Goal: Find specific page/section: Find specific page/section

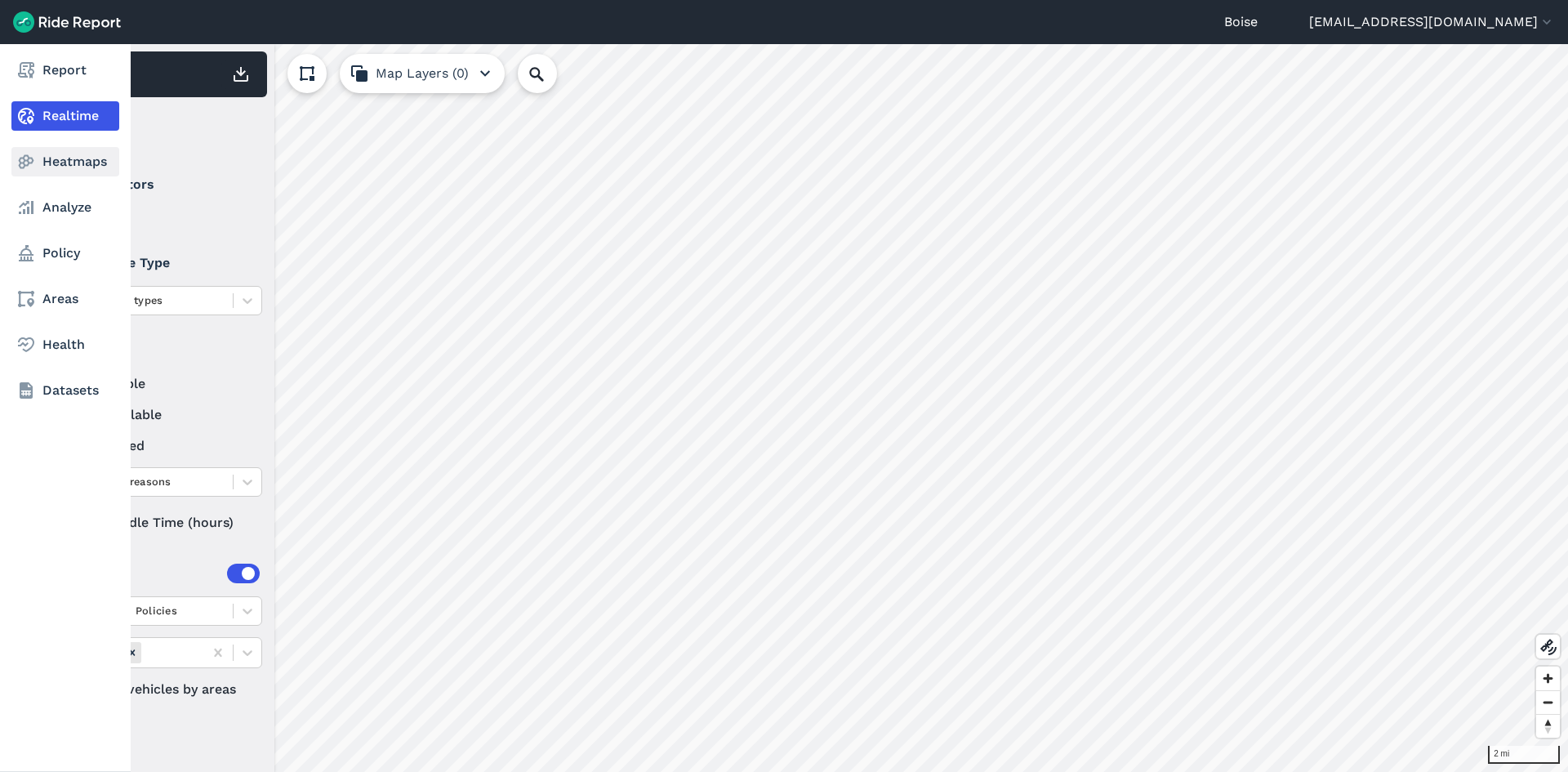
click at [48, 161] on link "Heatmaps" at bounding box center [65, 161] width 107 height 29
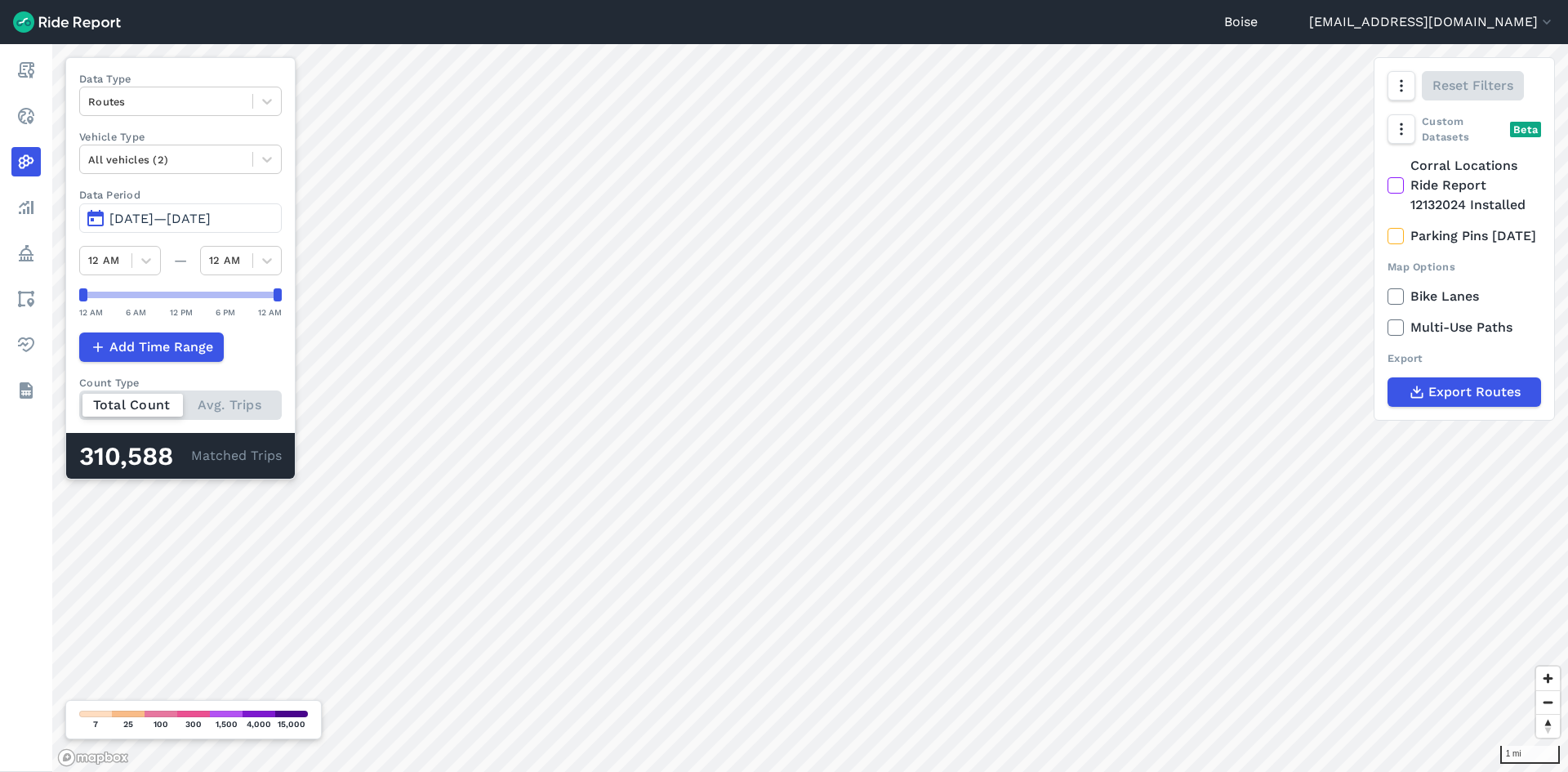
click at [203, 210] on span "[DATE]—[DATE]" at bounding box center [160, 217] width 101 height 15
click at [169, 217] on span "[DATE]—[DATE]" at bounding box center [160, 217] width 101 height 15
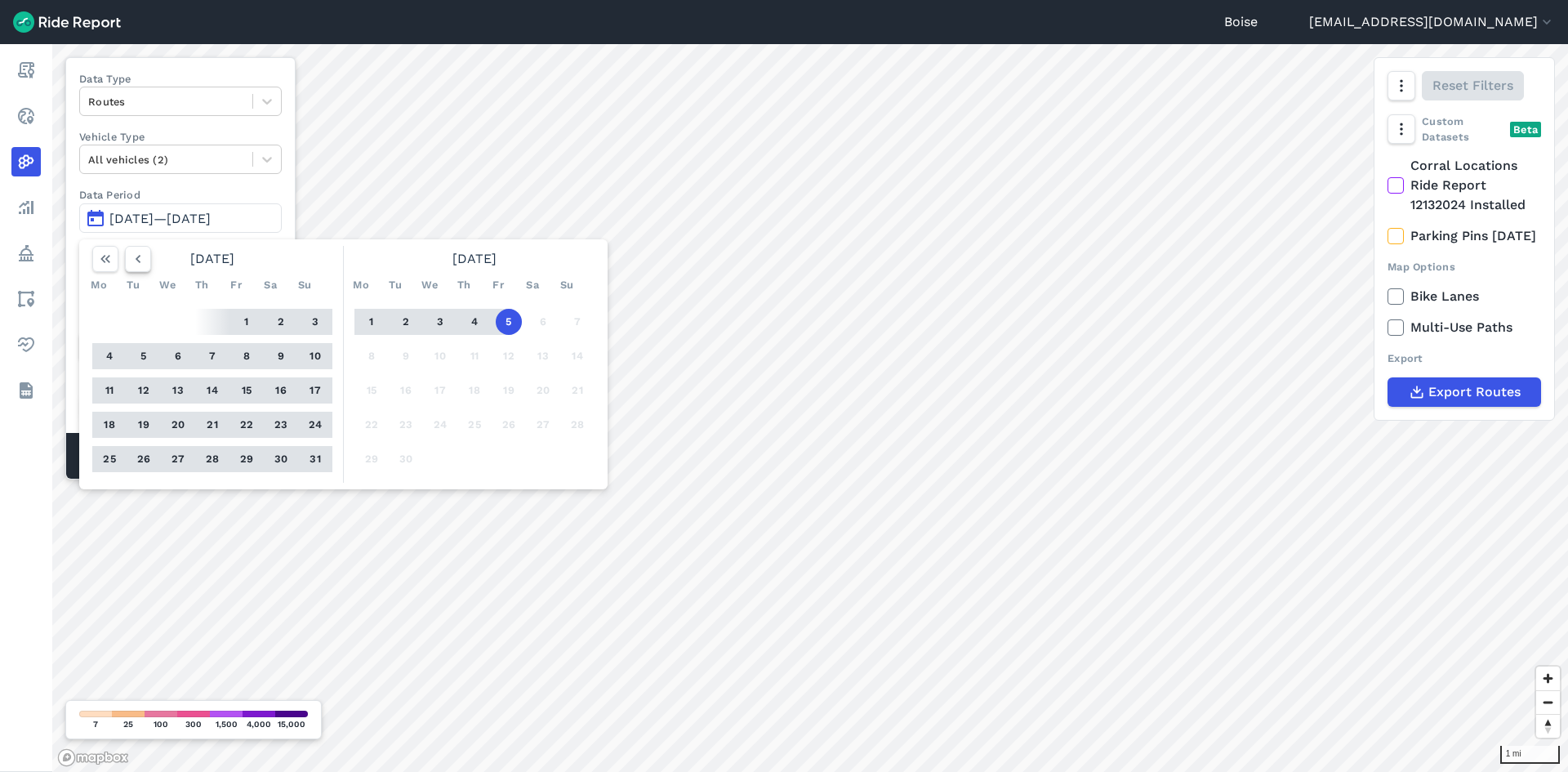
click at [132, 254] on icon "button" at bounding box center [138, 259] width 16 height 16
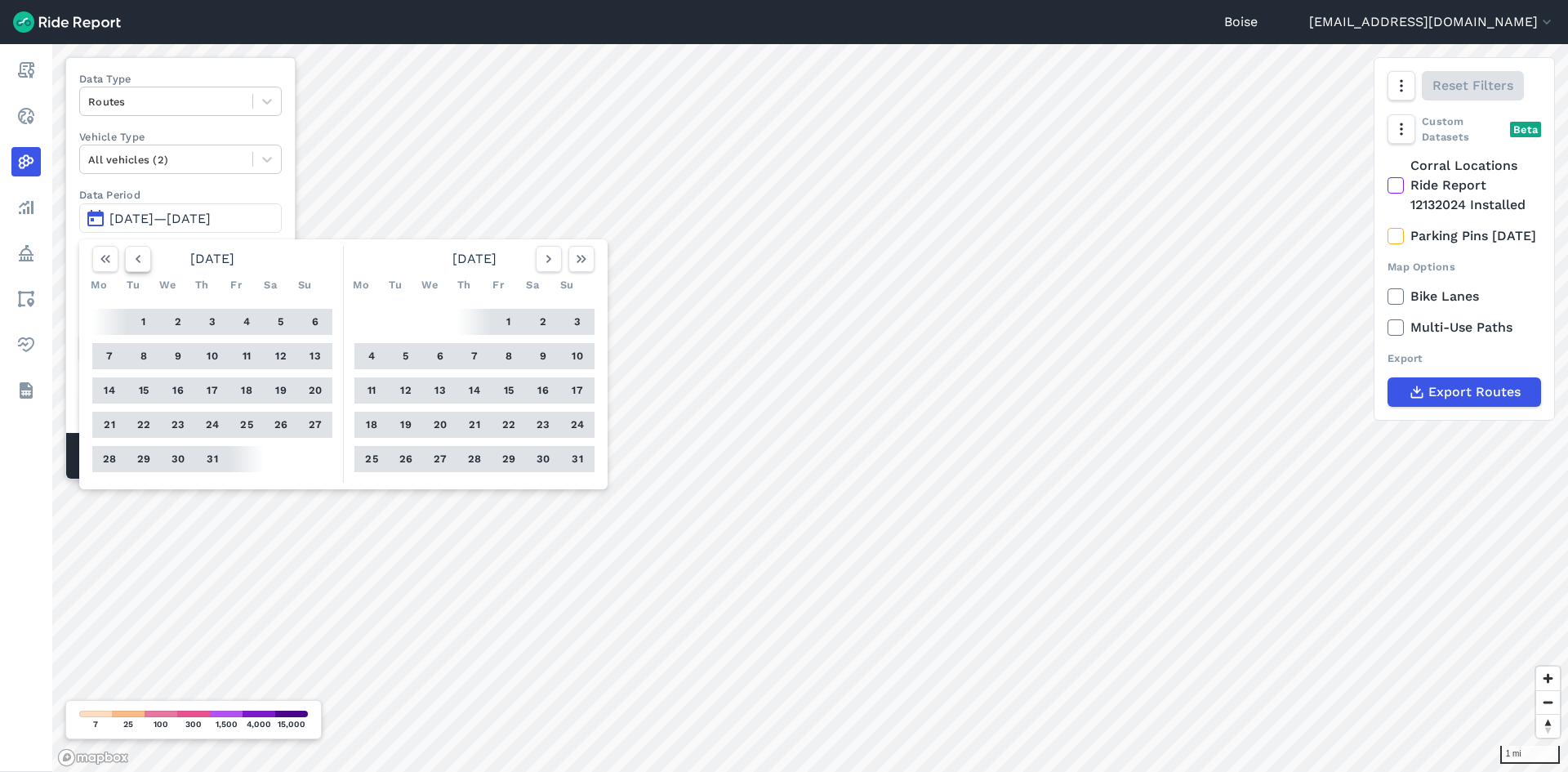
click at [132, 254] on icon "button" at bounding box center [138, 259] width 16 height 16
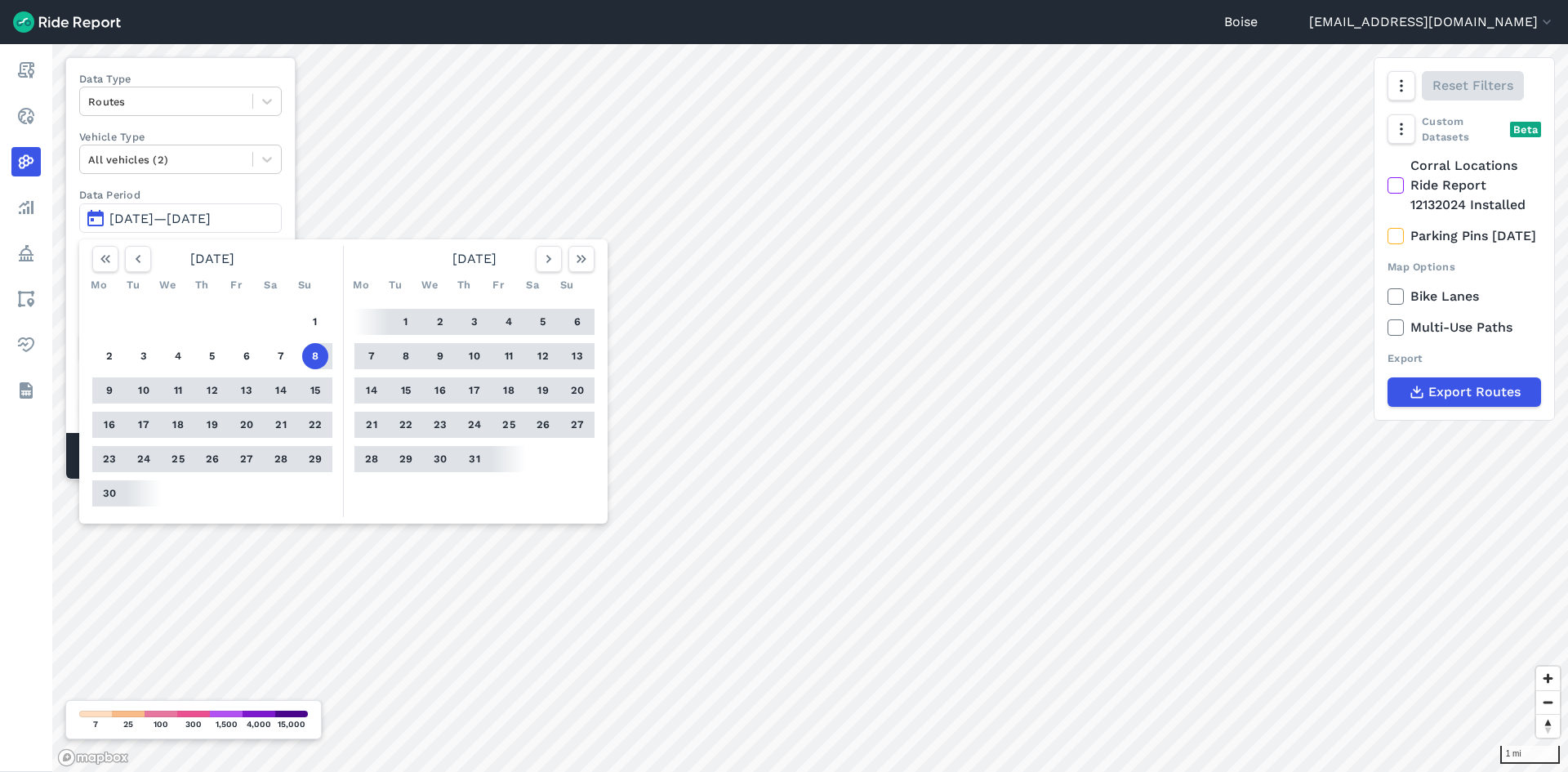
click at [403, 323] on button "1" at bounding box center [406, 321] width 26 height 26
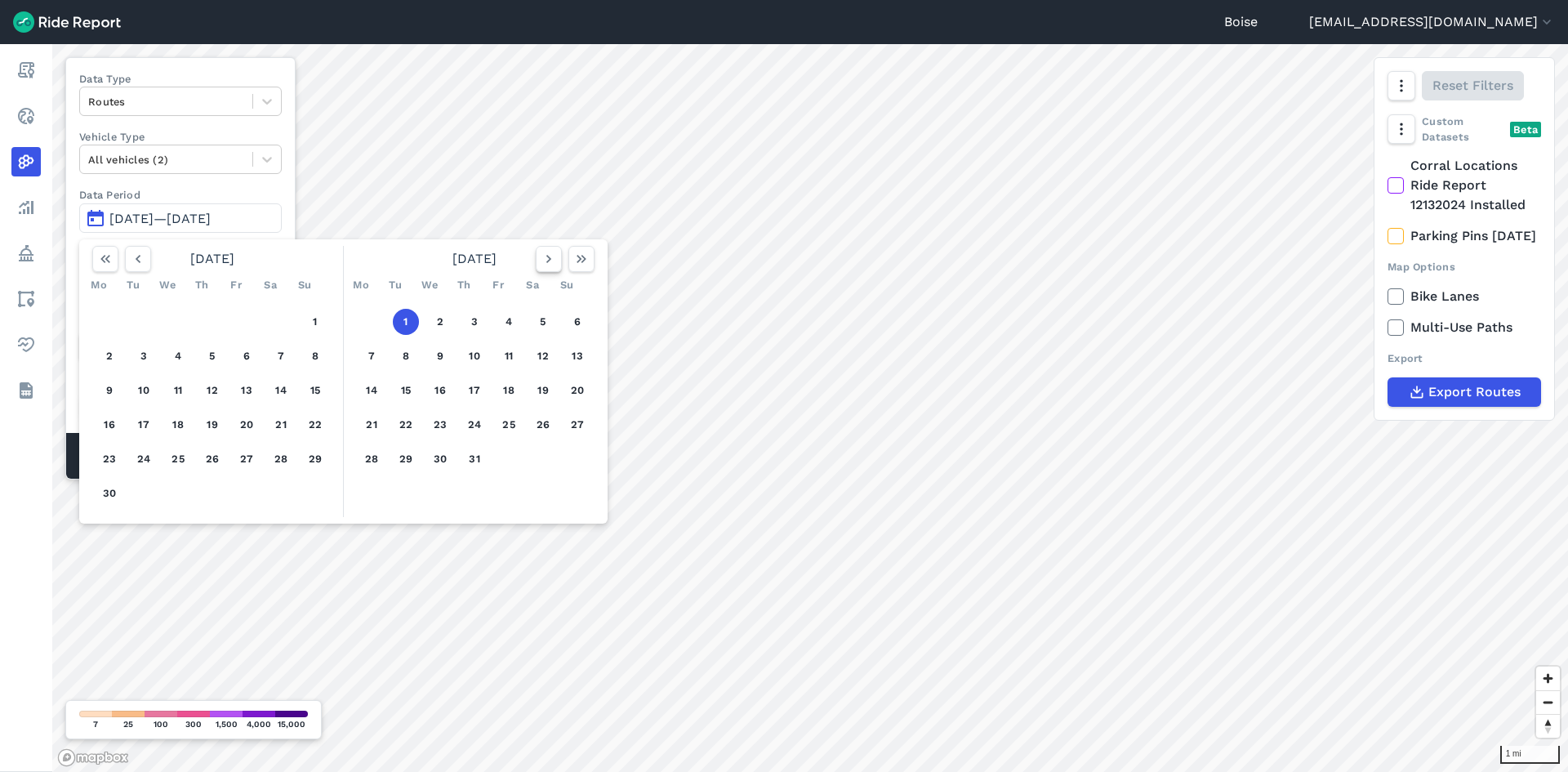
click at [543, 258] on icon "button" at bounding box center [548, 259] width 16 height 16
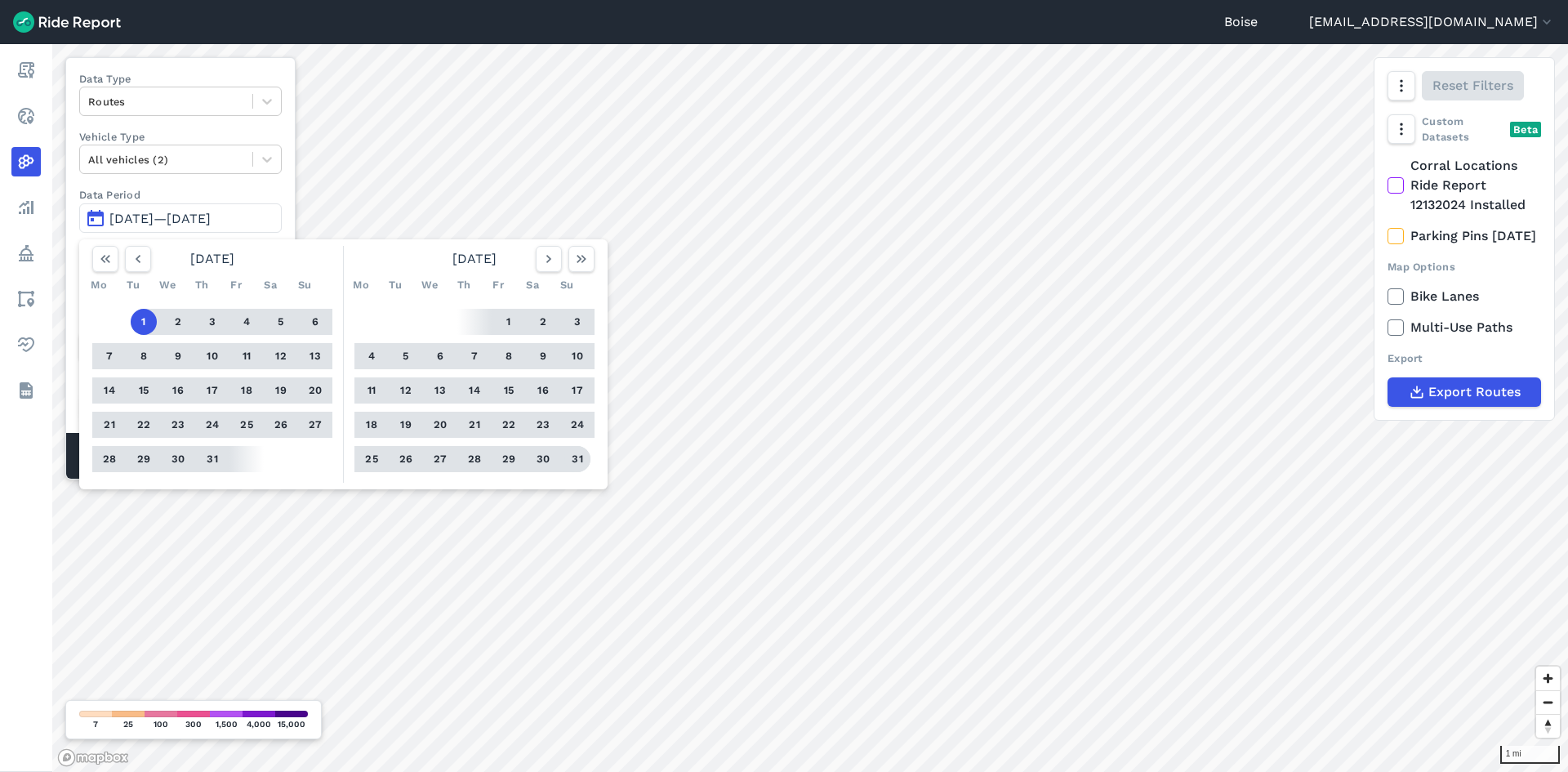
click at [572, 463] on button "31" at bounding box center [577, 459] width 26 height 26
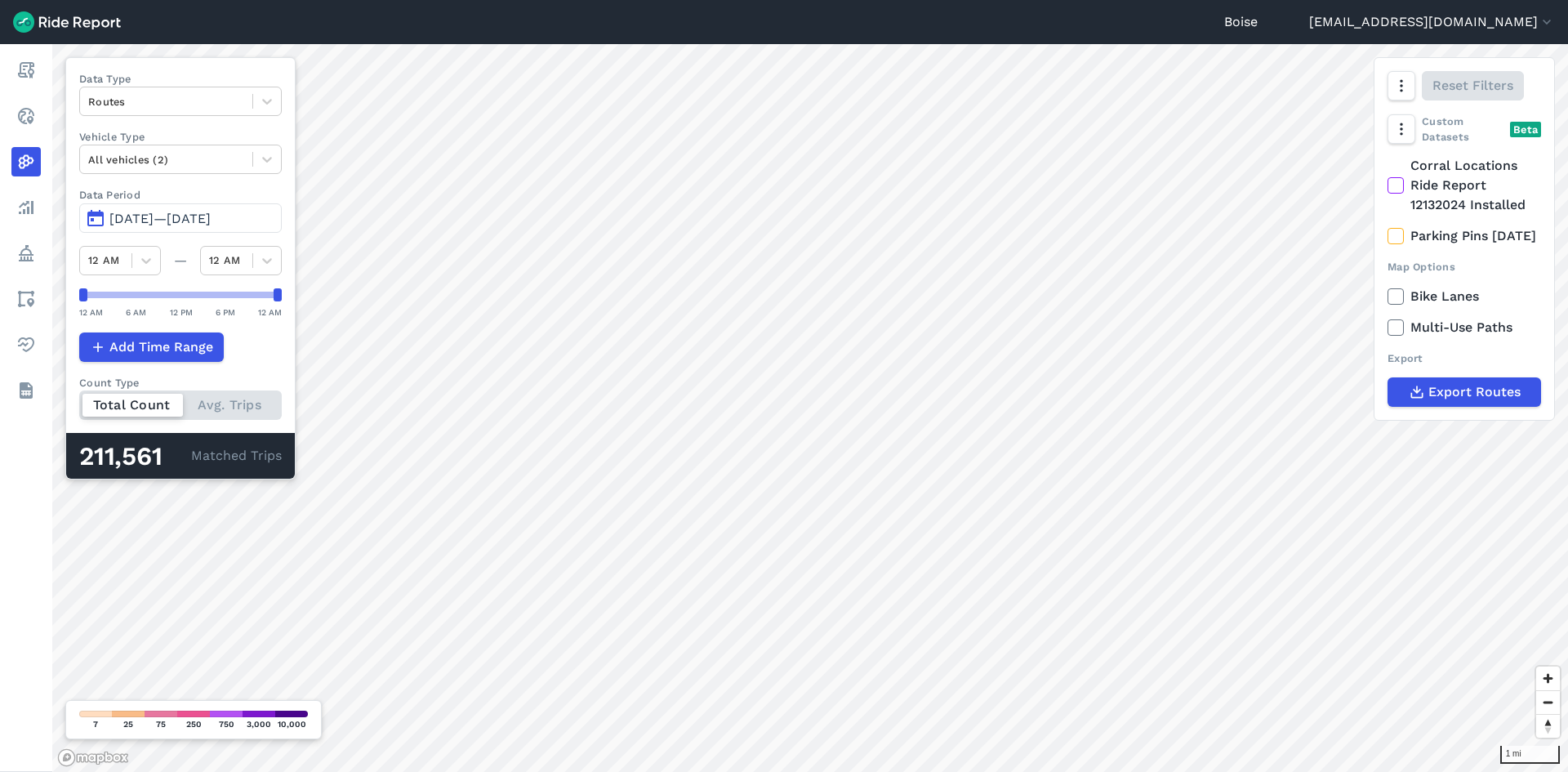
click at [209, 414] on div "Total Count Avg. Trips" at bounding box center [180, 405] width 202 height 29
click at [79, 401] on input "Count Type Total Count Avg. Trips" at bounding box center [79, 396] width 0 height 11
click at [160, 406] on div "Total Count Avg. Trips" at bounding box center [180, 405] width 202 height 29
click at [79, 401] on input "Count Type Total Count Avg. Trips" at bounding box center [79, 396] width 0 height 11
drag, startPoint x: 87, startPoint y: 299, endPoint x: 227, endPoint y: 293, distance: 140.1
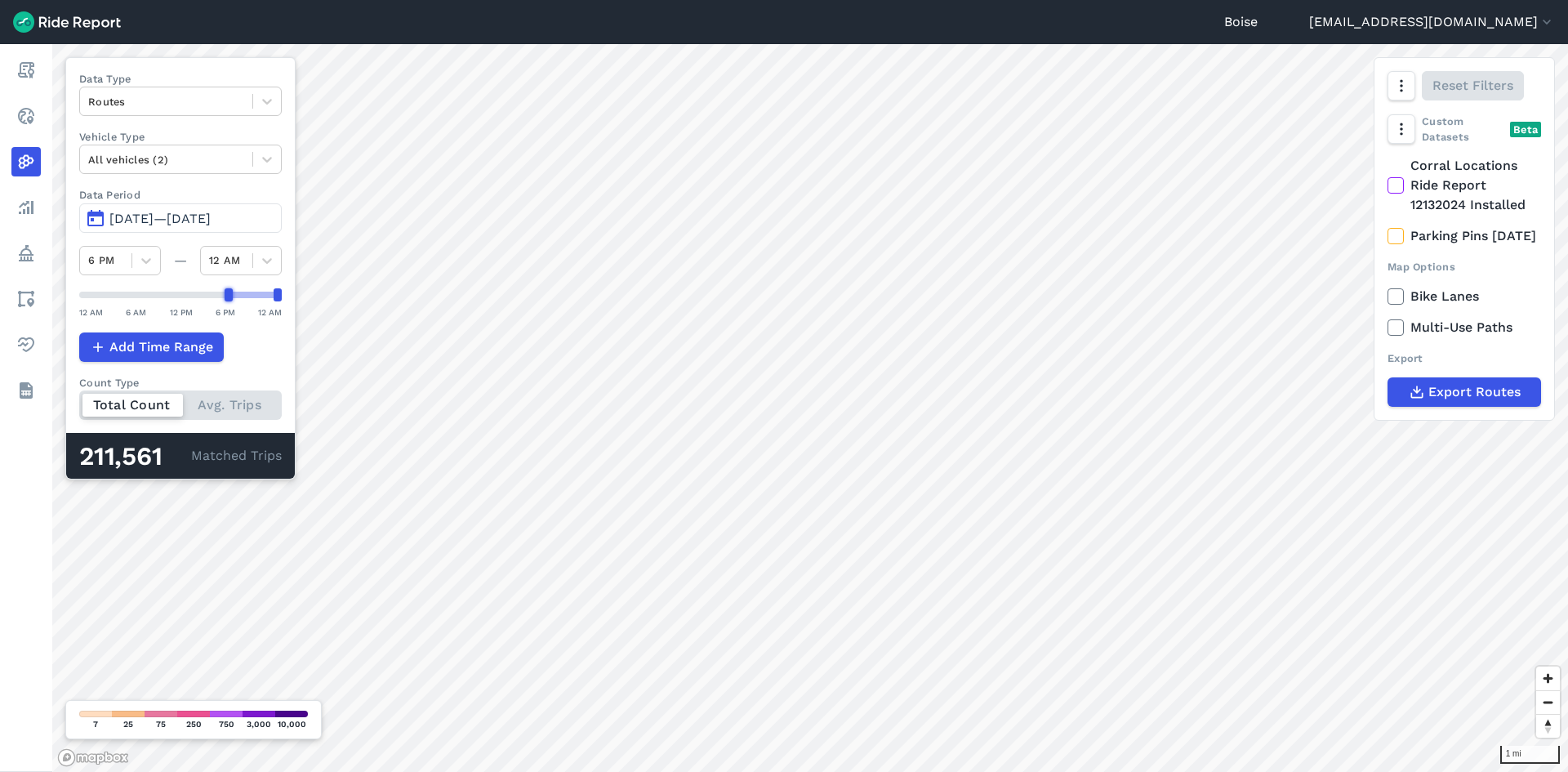
click at [227, 293] on div at bounding box center [228, 295] width 8 height 13
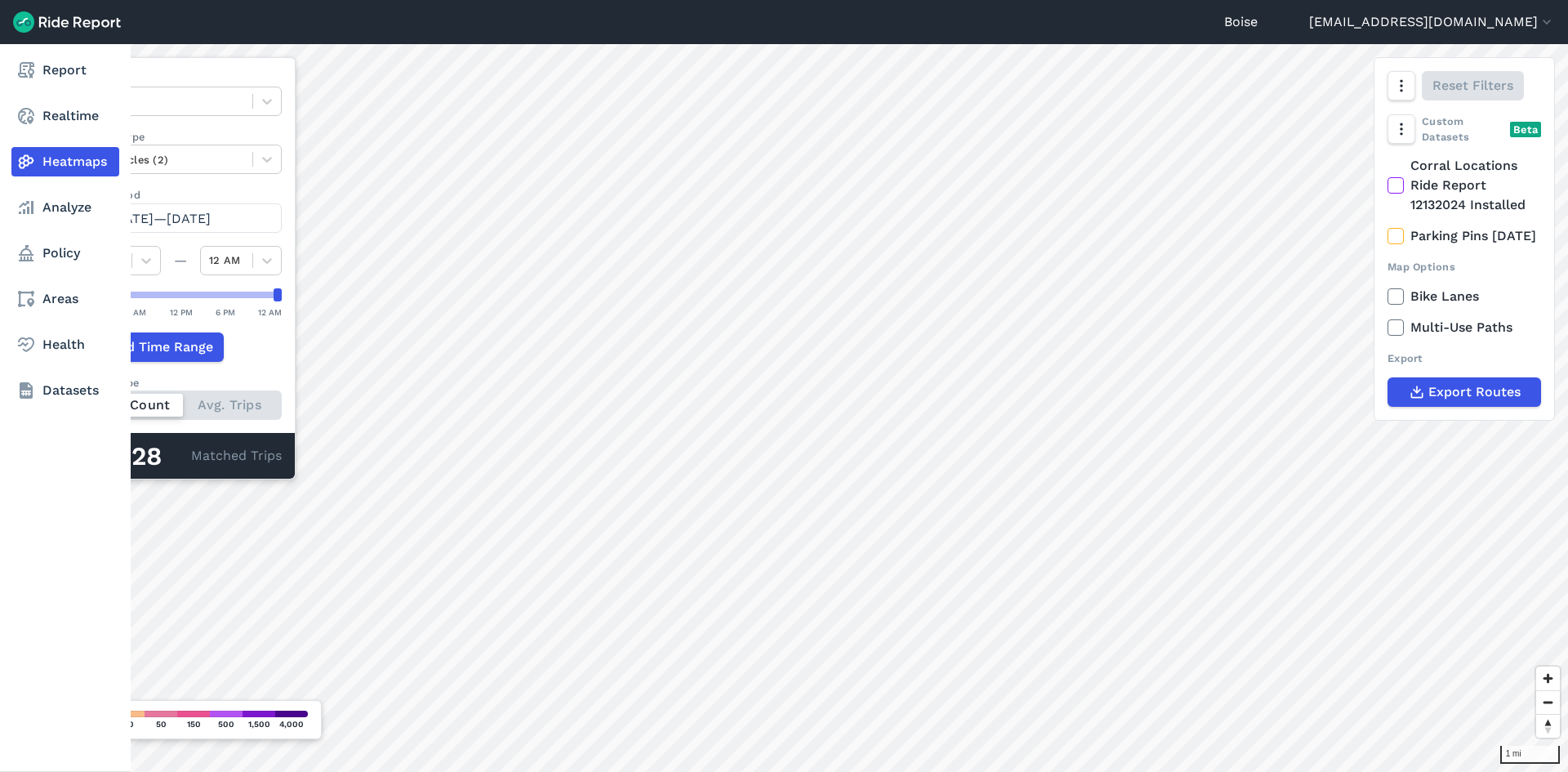
drag, startPoint x: 225, startPoint y: 297, endPoint x: 9, endPoint y: 297, distance: 216.0
click at [9, 297] on div "Report Realtime Heatmaps Analyze Policy Areas Health Datasets 1 mi Data Type Ro…" at bounding box center [784, 408] width 1568 height 728
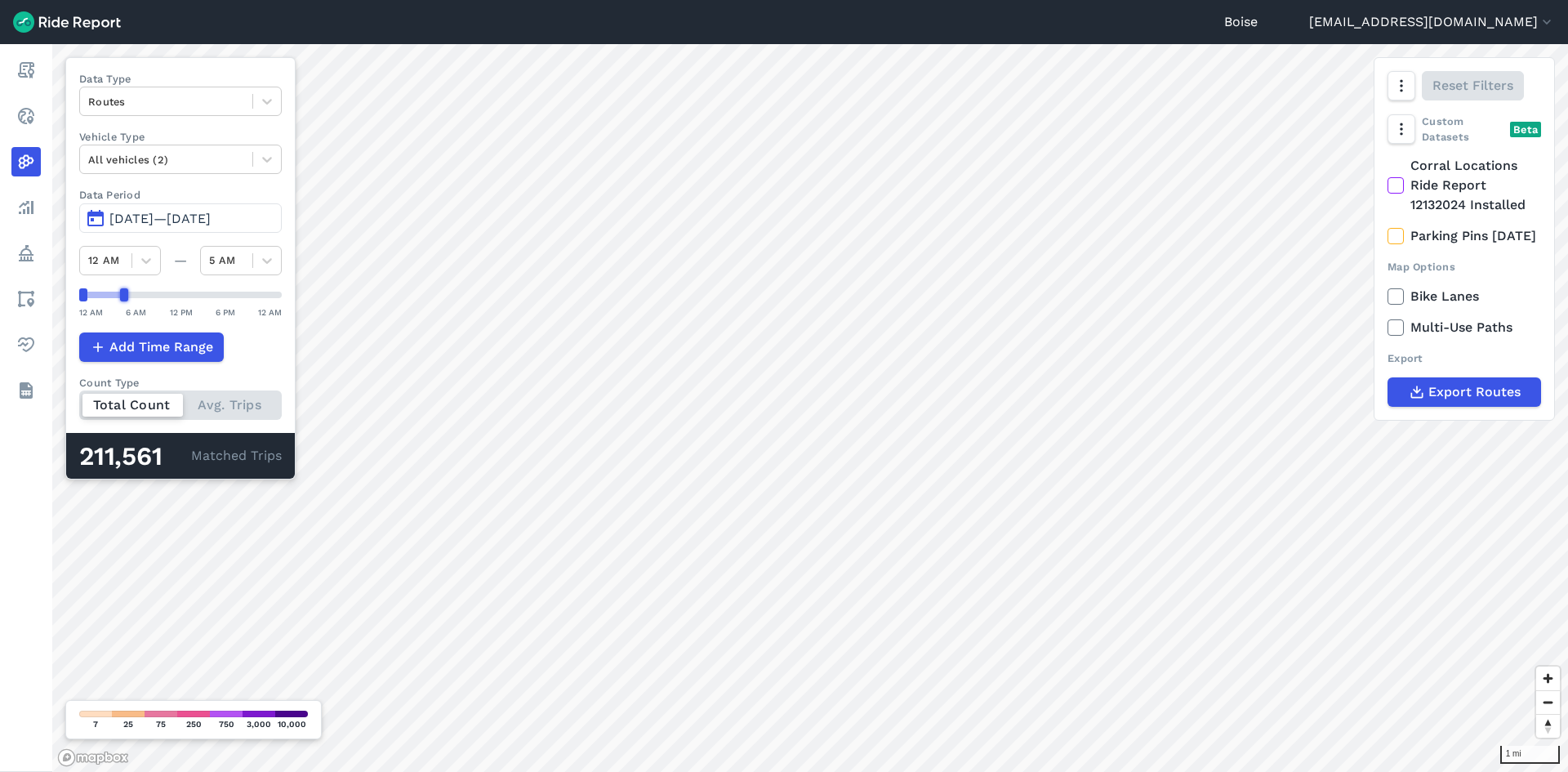
drag, startPoint x: 273, startPoint y: 294, endPoint x: 122, endPoint y: 301, distance: 151.2
click at [122, 301] on div at bounding box center [123, 295] width 8 height 13
click at [354, 301] on div "1 mi Data Type Routes Vehicle Type All vehicles (2) Data Period [DATE] 1, 2025—…" at bounding box center [810, 408] width 1516 height 728
